Goal: Task Accomplishment & Management: Use online tool/utility

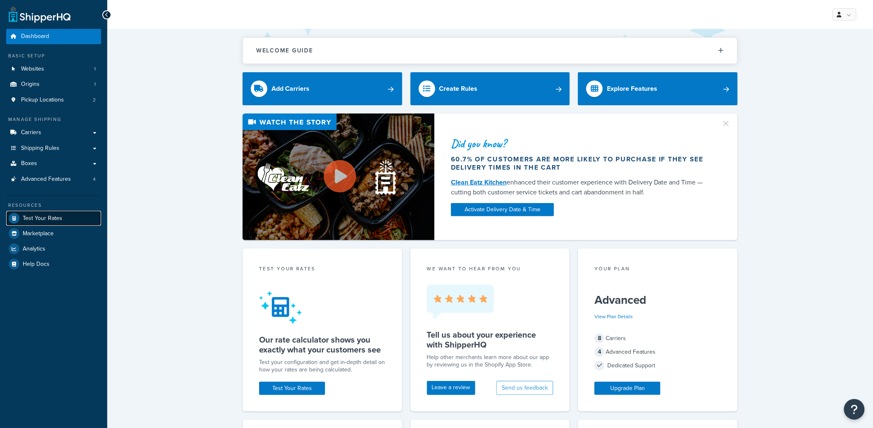
click at [45, 217] on span "Test Your Rates" at bounding box center [43, 218] width 40 height 7
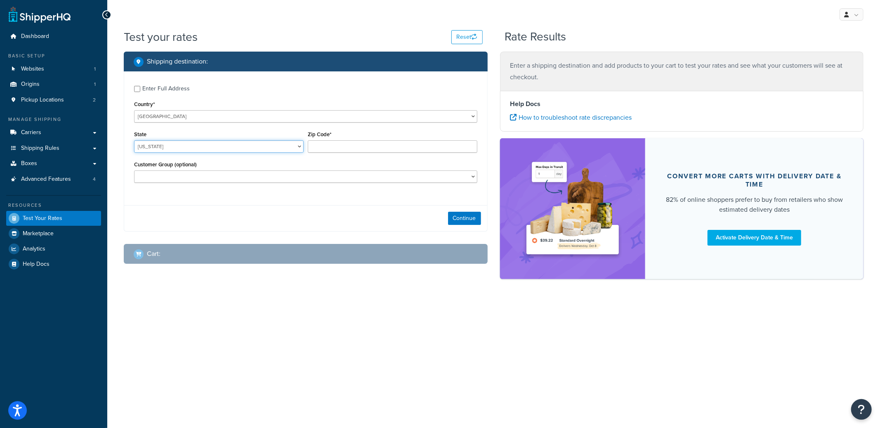
click at [166, 145] on select "[US_STATE] [US_STATE] [US_STATE] [US_STATE] [US_STATE] Armed Forces Americas Ar…" at bounding box center [219, 146] width 170 height 12
click at [208, 146] on select "[US_STATE] [US_STATE] [US_STATE] [US_STATE] [US_STATE] Armed Forces Americas Ar…" at bounding box center [219, 146] width 170 height 12
select select "AZ"
click at [134, 141] on select "[US_STATE] [US_STATE] [US_STATE] [US_STATE] [US_STATE] Armed Forces Americas Ar…" at bounding box center [219, 146] width 170 height 12
click at [330, 151] on input "Zip Code*" at bounding box center [393, 146] width 170 height 12
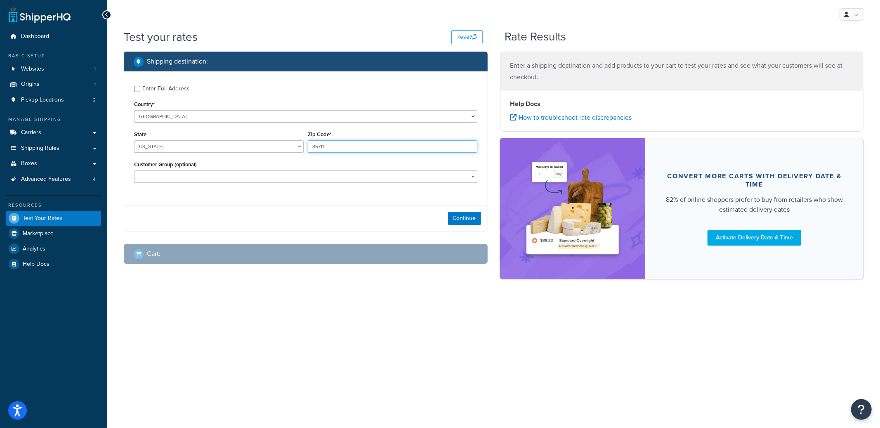
type input "85711"
click at [314, 173] on select "B2B NON-B2B Not Logged In" at bounding box center [305, 176] width 343 height 12
select select "NON-B2B"
click at [134, 171] on select "B2B NON-B2B Not Logged In" at bounding box center [305, 176] width 343 height 12
click at [471, 219] on button "Continue" at bounding box center [464, 218] width 33 height 13
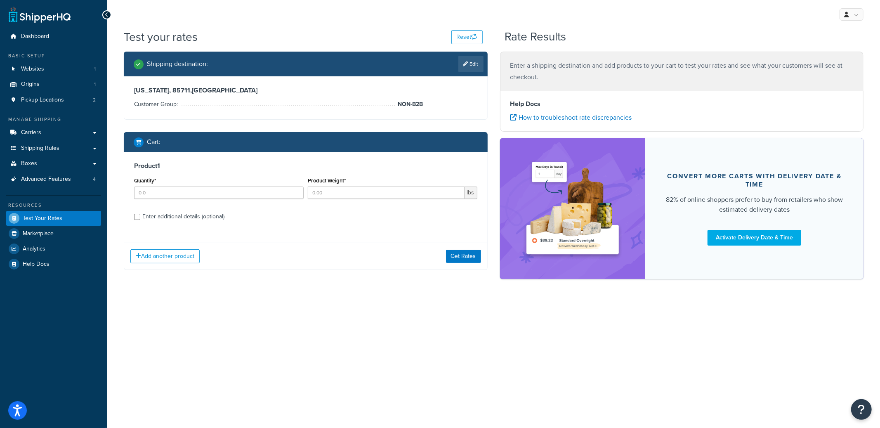
click at [197, 218] on div "Enter additional details (optional)" at bounding box center [183, 217] width 82 height 12
click at [140, 218] on input "Enter additional details (optional)" at bounding box center [137, 217] width 6 height 6
checkbox input "true"
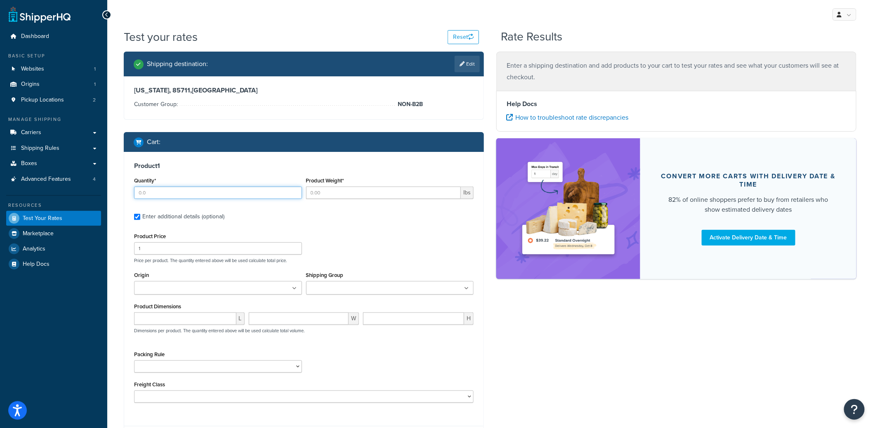
click at [198, 197] on input "Quantity*" at bounding box center [218, 193] width 168 height 12
type input "3"
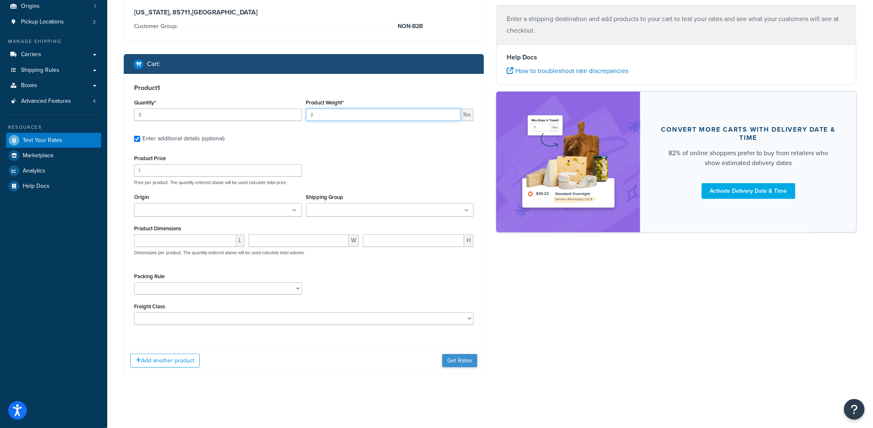
type input "2"
click at [465, 361] on button "Get Rates" at bounding box center [459, 360] width 35 height 13
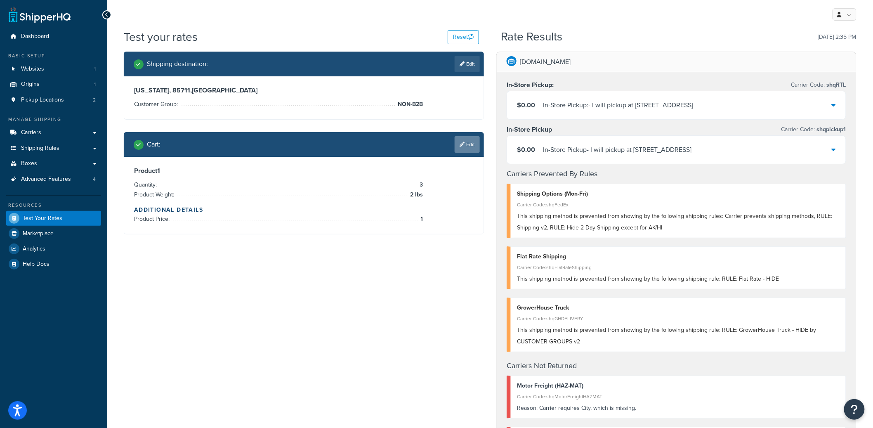
click at [466, 145] on link "Edit" at bounding box center [467, 144] width 25 height 17
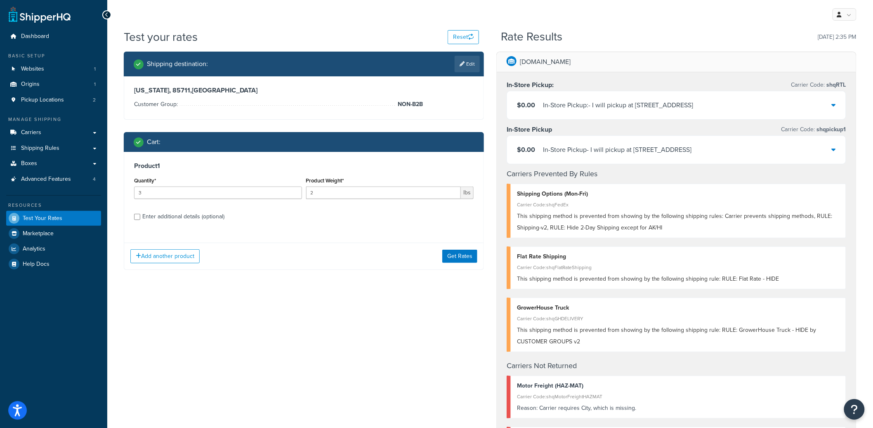
click at [213, 221] on div "Enter additional details (optional)" at bounding box center [183, 217] width 82 height 12
click at [140, 220] on input "Enter additional details (optional)" at bounding box center [137, 217] width 6 height 6
checkbox input "true"
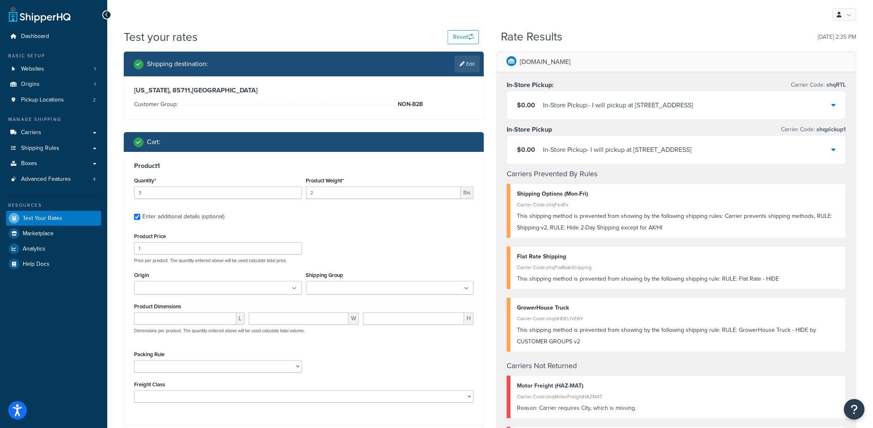
click at [370, 290] on input "Shipping Group" at bounding box center [345, 288] width 73 height 9
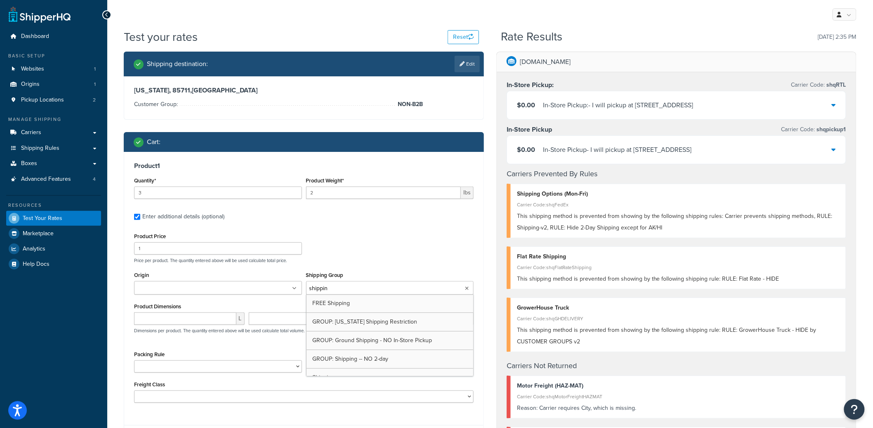
type input "shipping"
click at [408, 240] on div "Product Price 1 Price per product. The quantity entered above will be used calc…" at bounding box center [304, 247] width 344 height 33
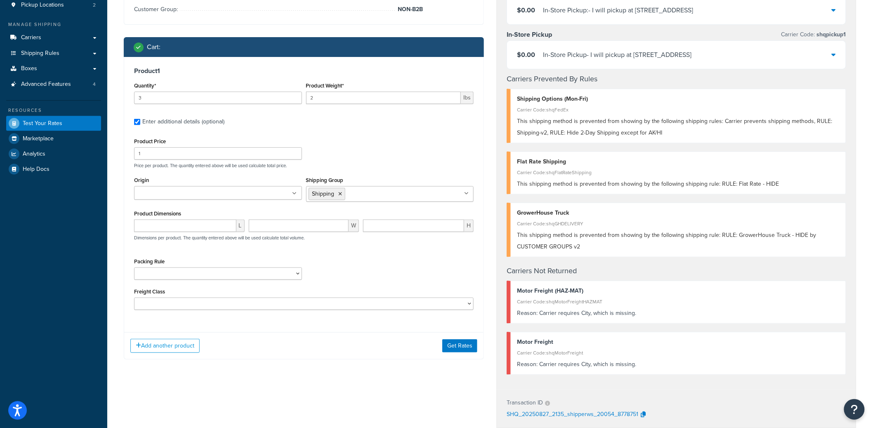
scroll to position [308, 0]
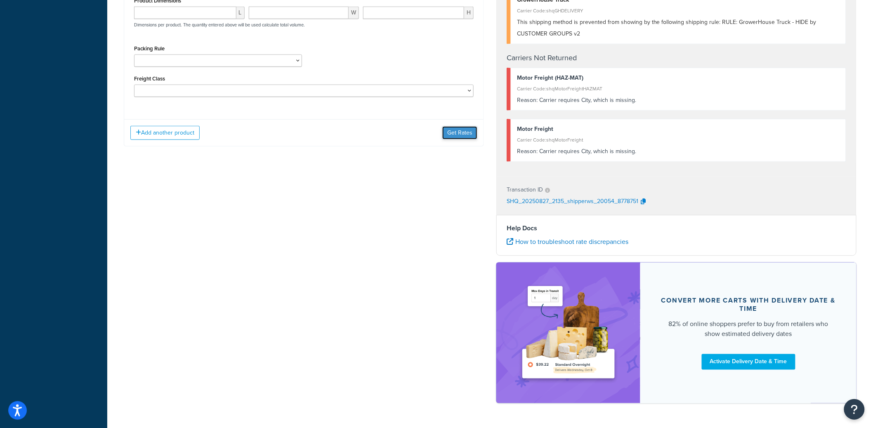
click at [459, 131] on button "Get Rates" at bounding box center [459, 132] width 35 height 13
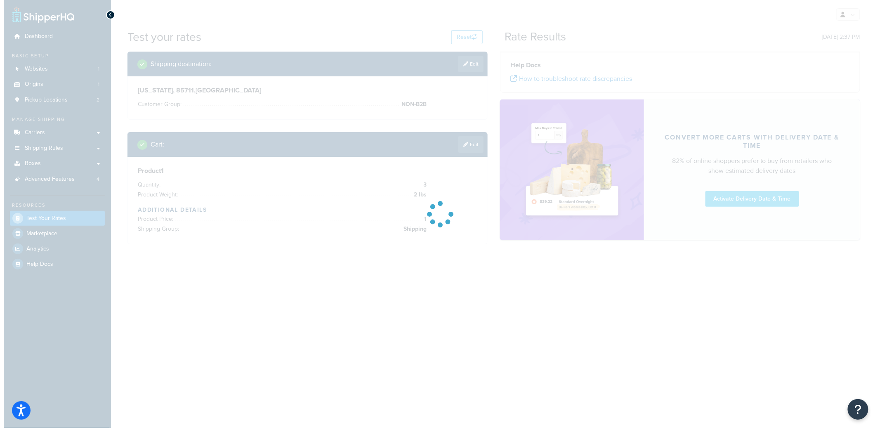
scroll to position [0, 0]
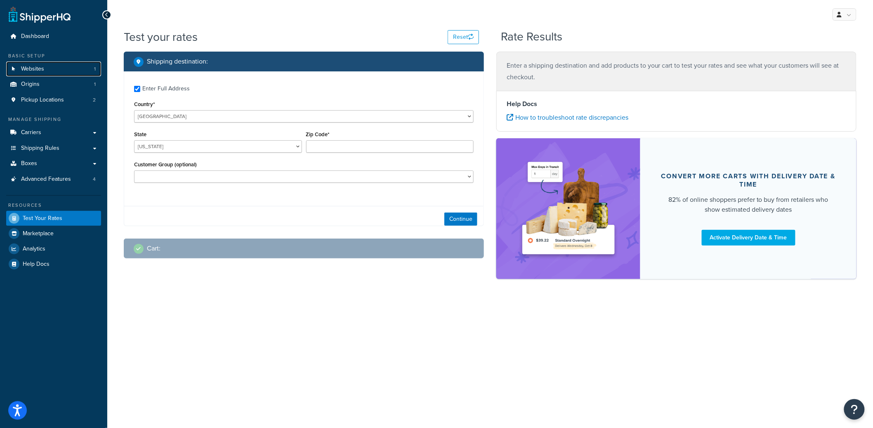
checkbox input "true"
type input "85711"
select select "AZ"
select select
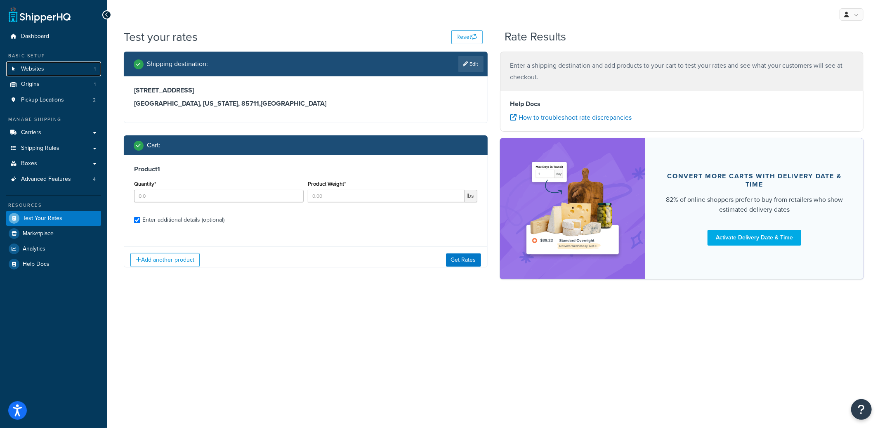
checkbox input "true"
type input "1"
type input "1.0009"
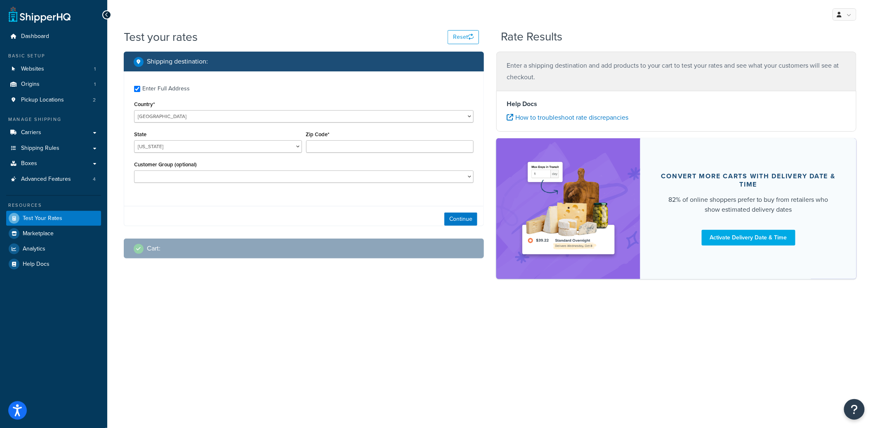
checkbox input "true"
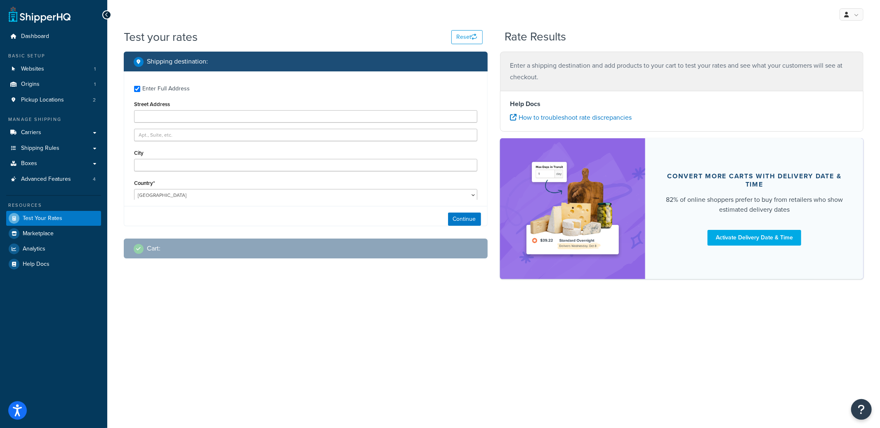
type input "4200 East Oxford Drive"
type input "Tucson"
type input "85711"
select select "AZ"
select select "B2B"
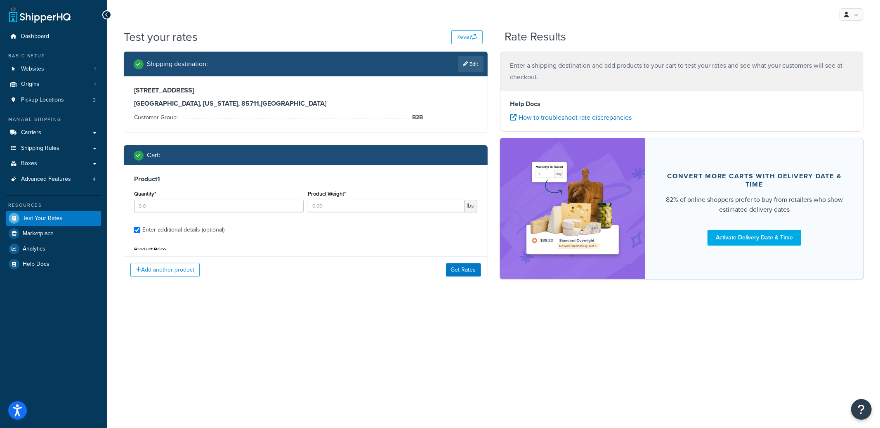
type input "10"
type input "1.0009"
type input "17.48"
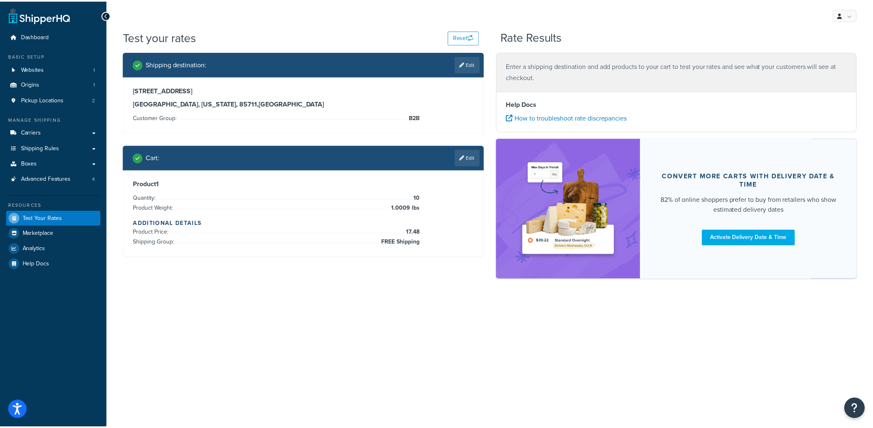
scroll to position [75, 0]
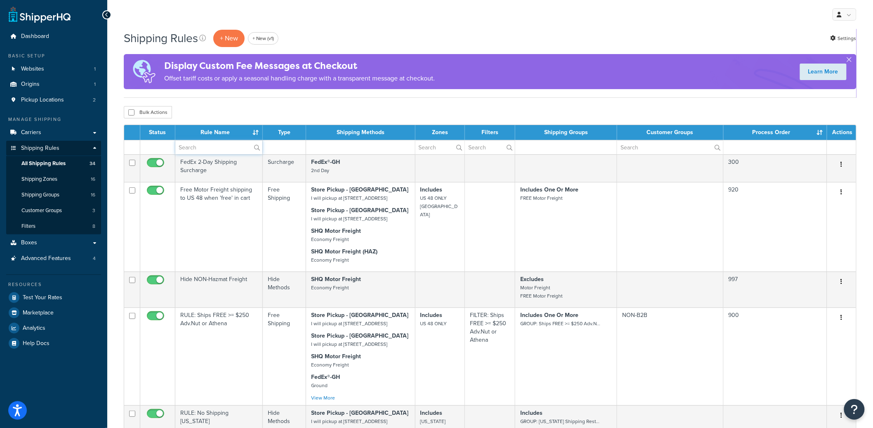
click at [207, 149] on input "text" at bounding box center [218, 147] width 87 height 14
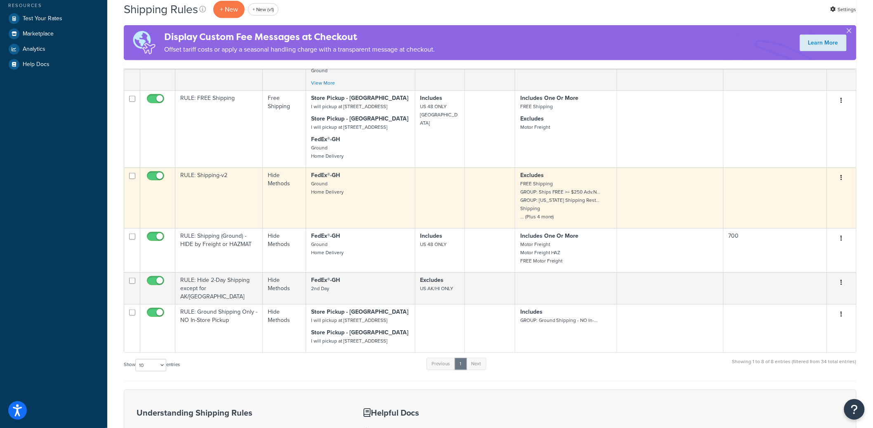
scroll to position [278, 0]
type input "shipping"
click at [217, 229] on td "RULE: Shipping-v2" at bounding box center [219, 198] width 88 height 61
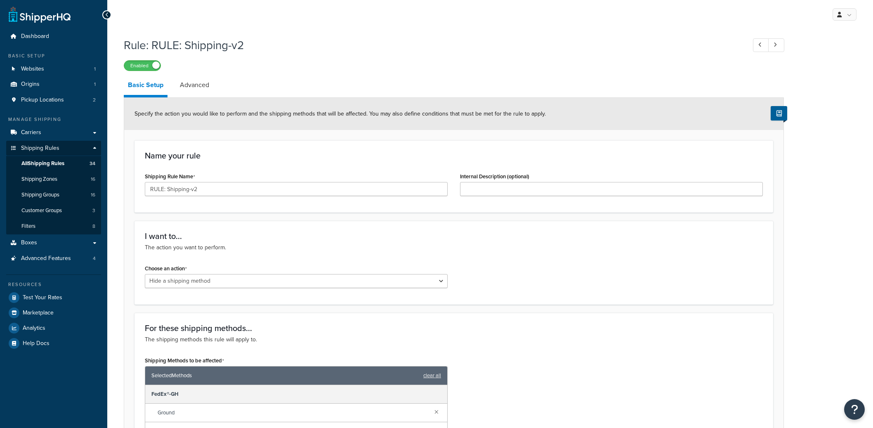
select select "HIDE"
click at [55, 165] on span "All Shipping Rules" at bounding box center [42, 163] width 43 height 7
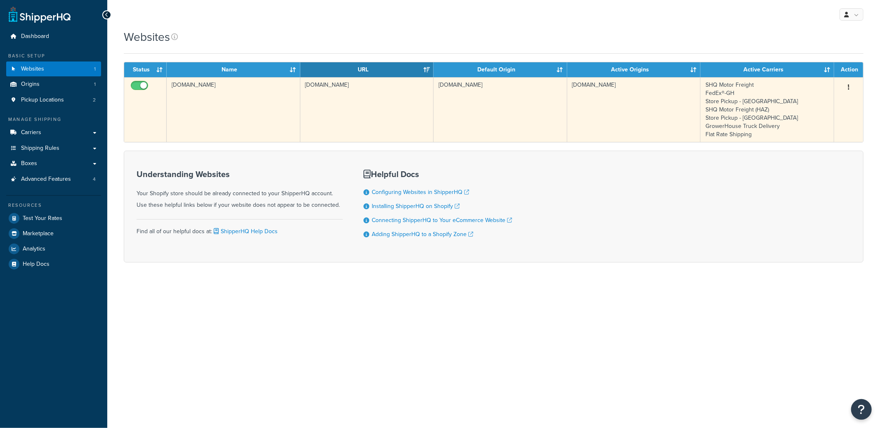
click at [255, 118] on td "[DOMAIN_NAME]" at bounding box center [234, 109] width 134 height 65
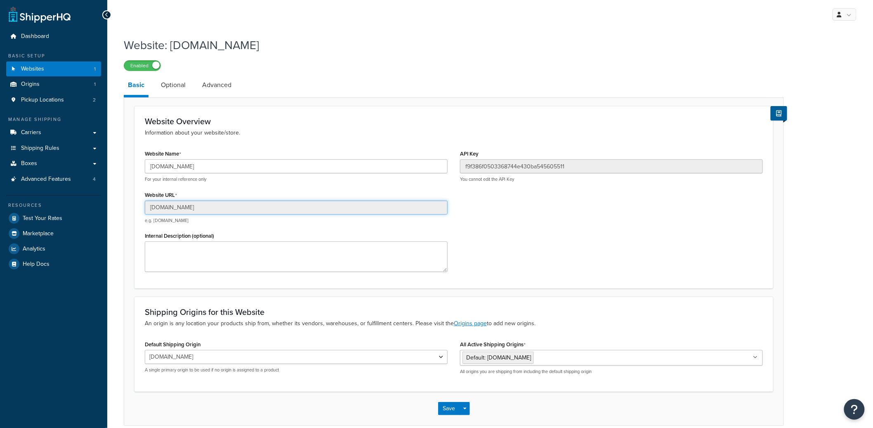
click at [203, 209] on input "[DOMAIN_NAME]" at bounding box center [296, 208] width 303 height 14
click at [208, 167] on input "[DOMAIN_NAME]" at bounding box center [296, 166] width 303 height 14
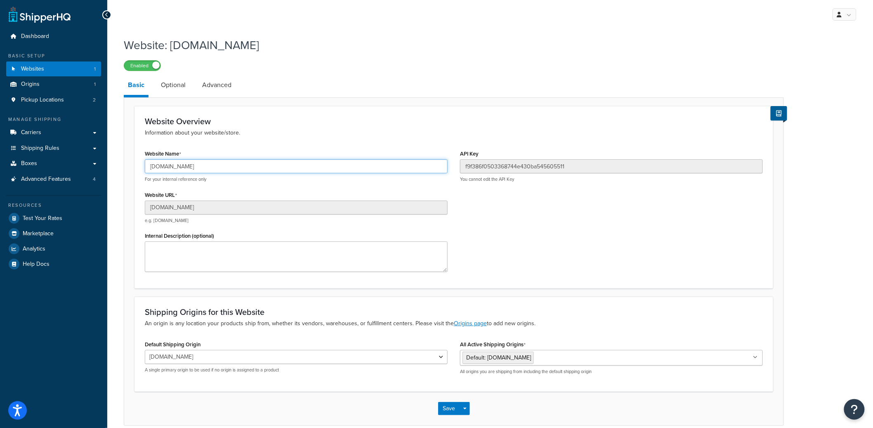
click at [208, 167] on input "[DOMAIN_NAME]" at bounding box center [296, 166] width 303 height 14
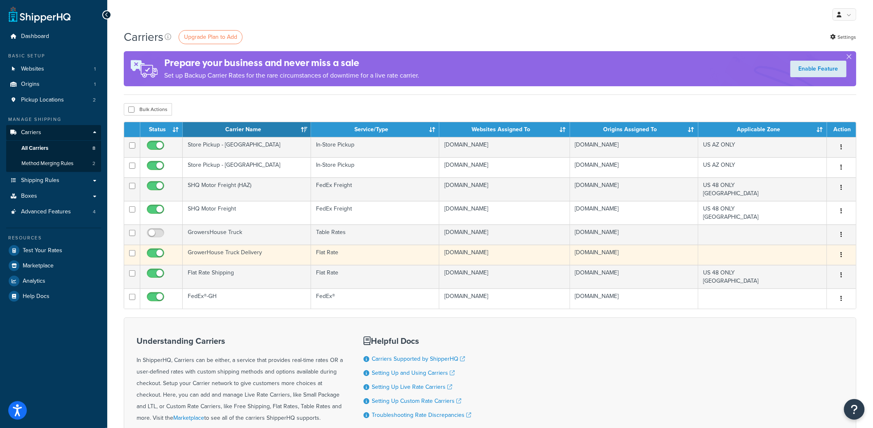
click at [230, 258] on td "GrowerHouse Truck Delivery" at bounding box center [247, 255] width 128 height 20
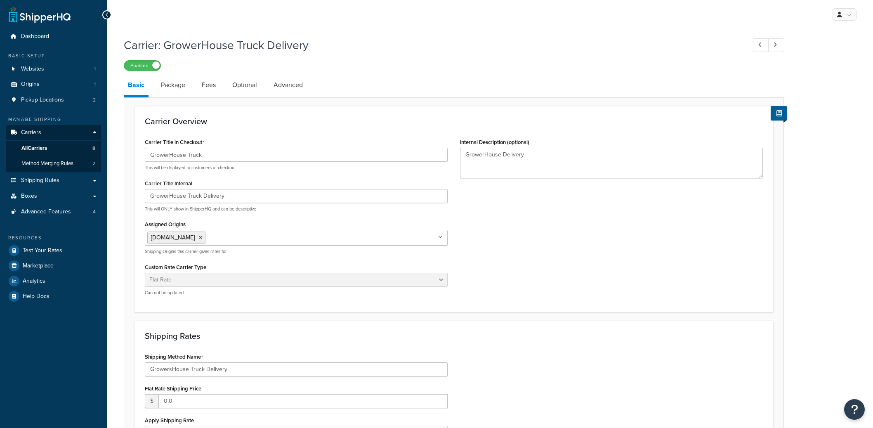
select select "flat"
click at [177, 87] on link "Package" at bounding box center [173, 85] width 33 height 20
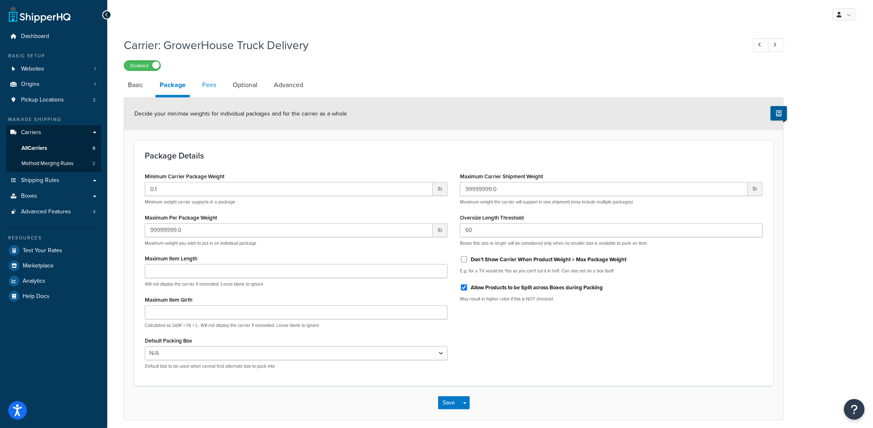
click at [207, 84] on link "Fees" at bounding box center [209, 85] width 22 height 20
select select "AFTER"
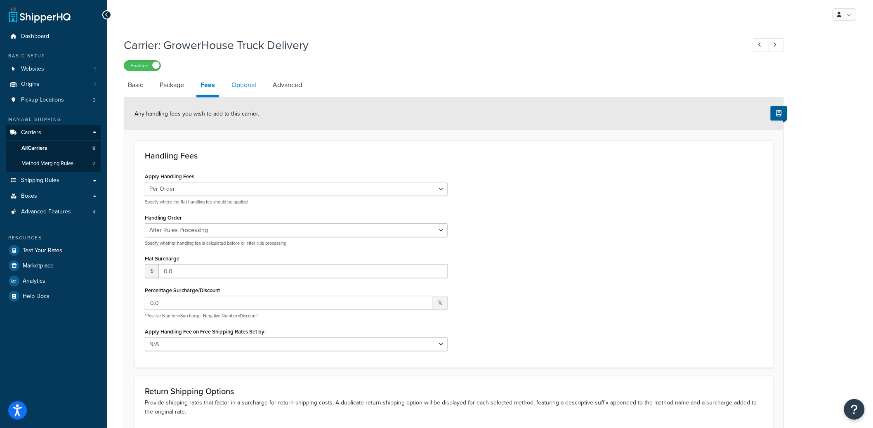
click at [253, 91] on link "Optional" at bounding box center [243, 85] width 33 height 20
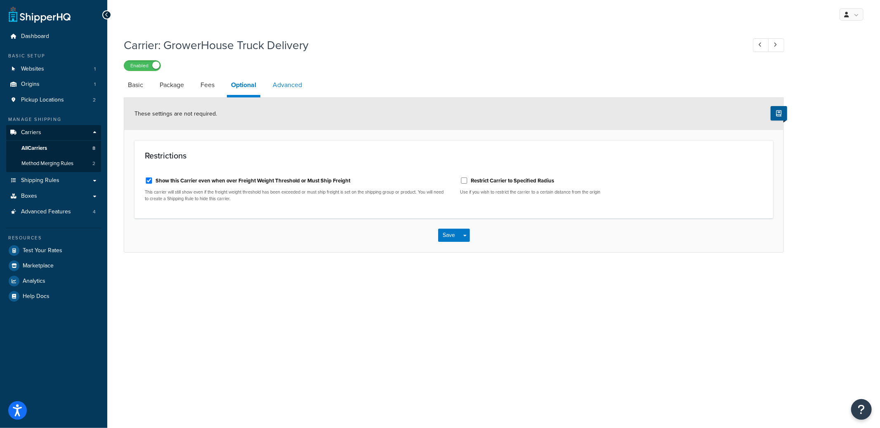
click at [284, 85] on link "Advanced" at bounding box center [288, 85] width 38 height 20
select select "false"
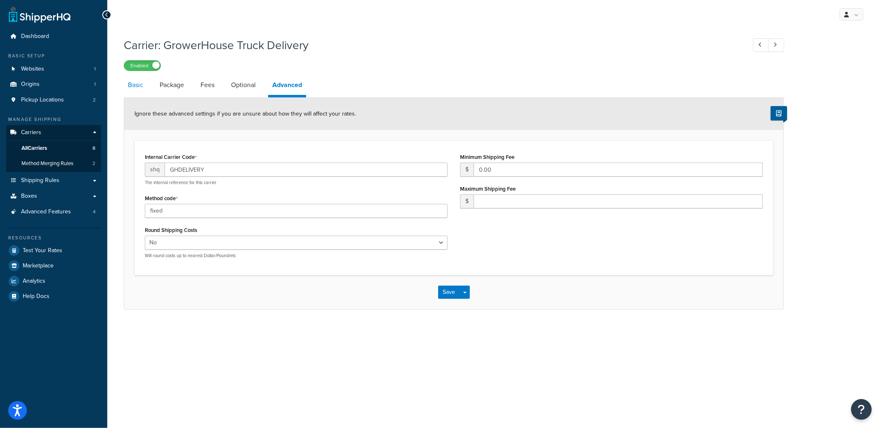
click at [142, 91] on link "Basic" at bounding box center [136, 85] width 24 height 20
select select "flat"
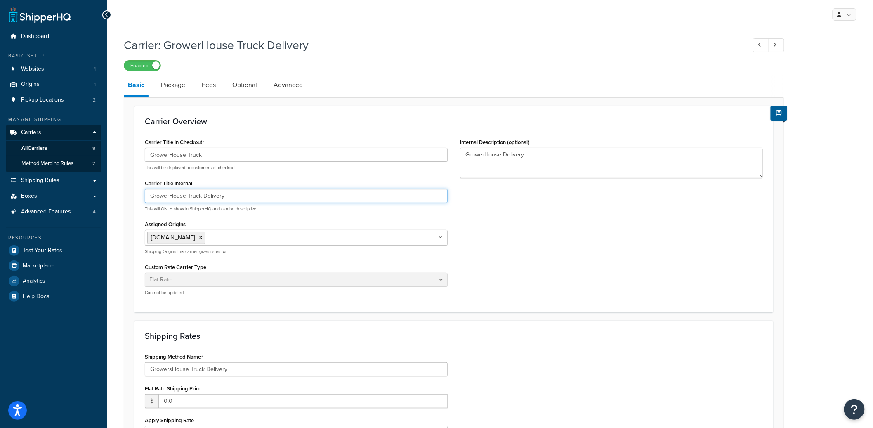
click at [198, 194] on input "GrowerHouse Truck Delivery" at bounding box center [296, 196] width 303 height 14
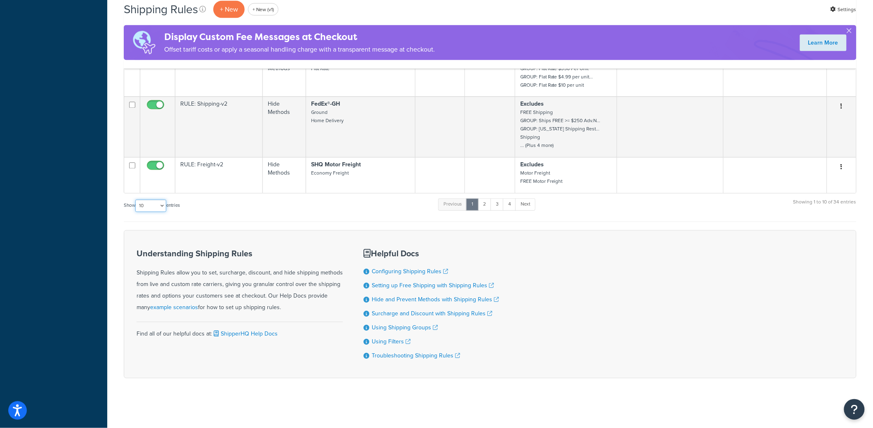
click at [154, 212] on select "10 15 25 50 100 1000" at bounding box center [150, 206] width 31 height 12
select select "50"
click at [136, 212] on select "10 15 25 50 100 1000" at bounding box center [150, 206] width 31 height 12
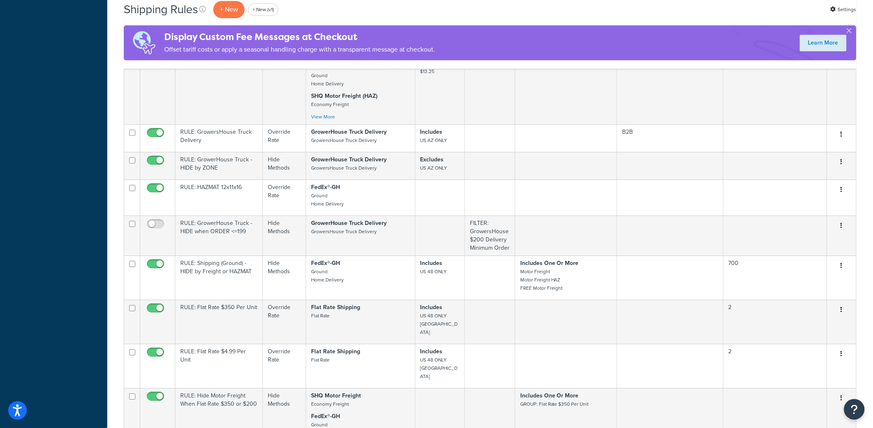
scroll to position [1624, 0]
